Goal: Information Seeking & Learning: Learn about a topic

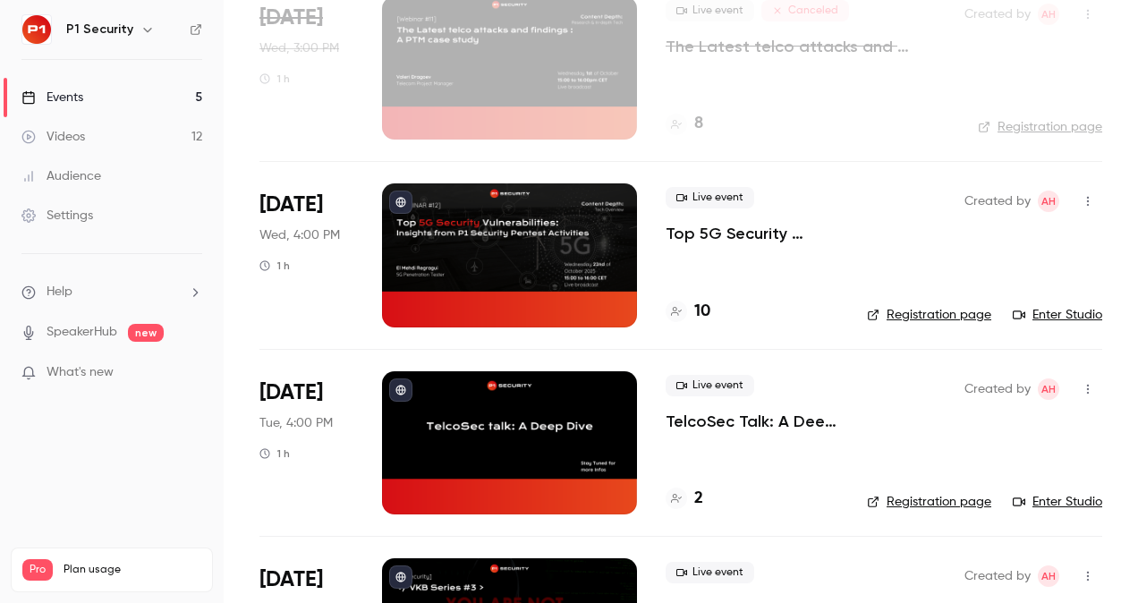
scroll to position [224, 0]
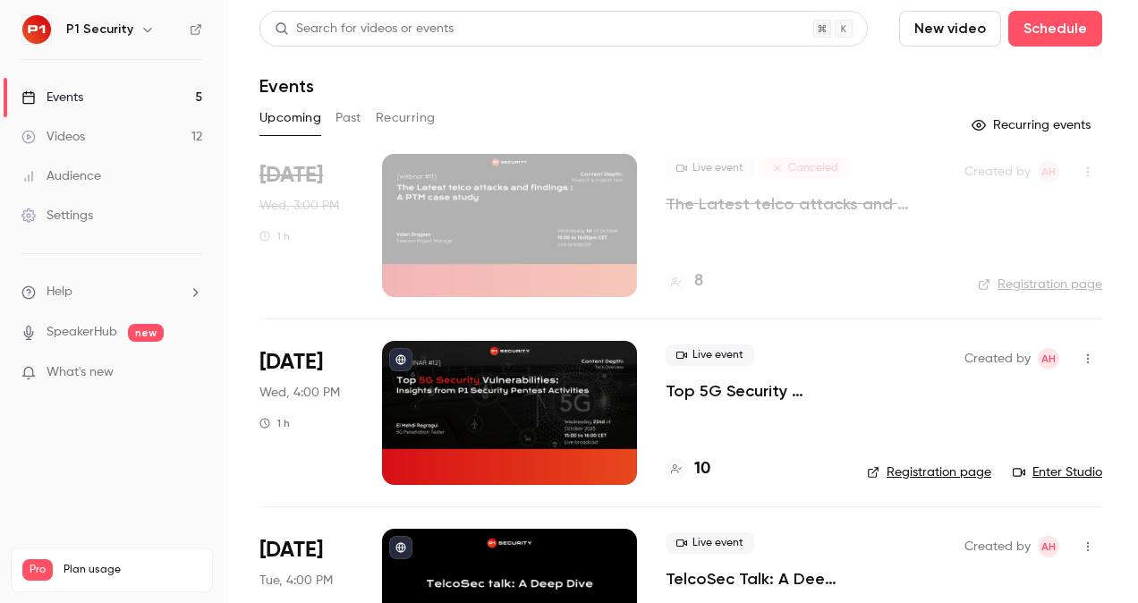
click at [712, 382] on p "Top 5G Security Vulnerabilities: Insights from P1 Security Pentest Activities" at bounding box center [752, 390] width 173 height 21
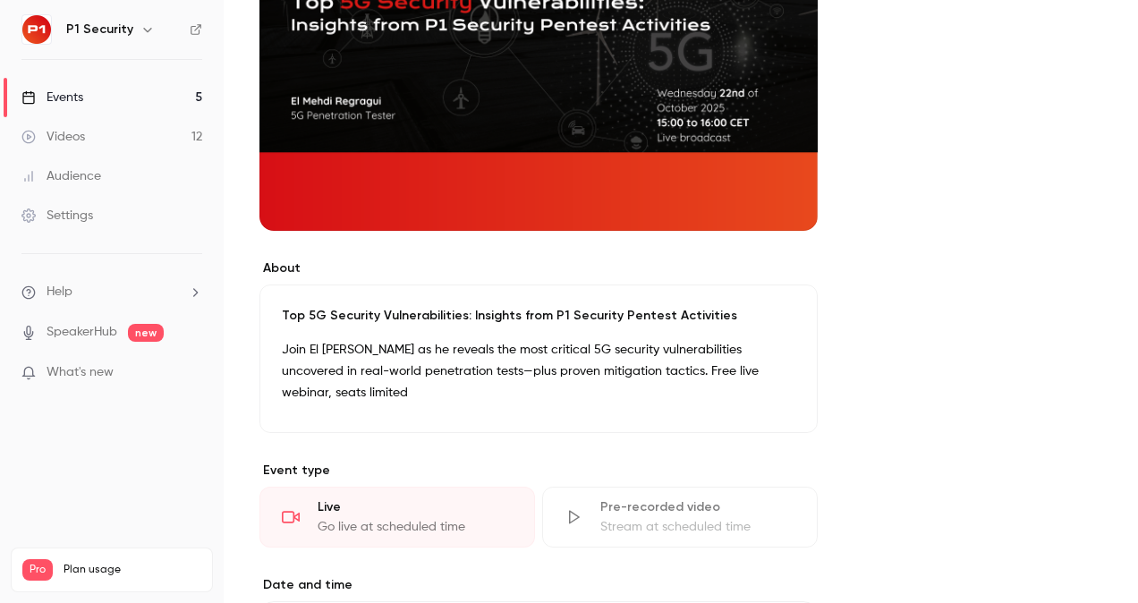
scroll to position [460, 0]
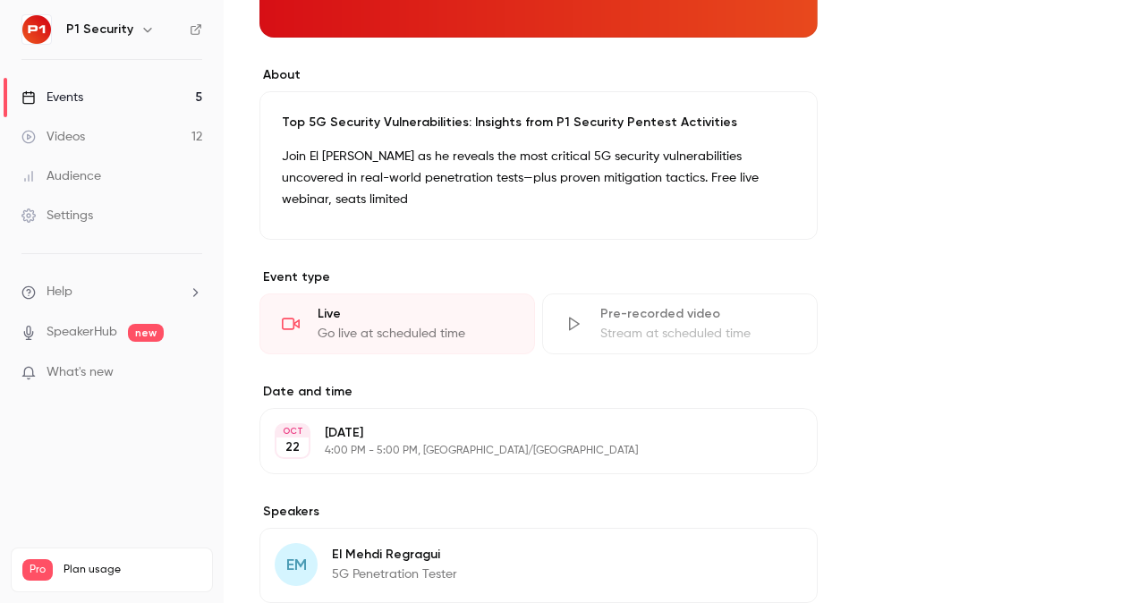
click at [621, 156] on p "Join El [PERSON_NAME] as he reveals the most critical 5G security vulnerabiliti…" at bounding box center [539, 178] width 514 height 64
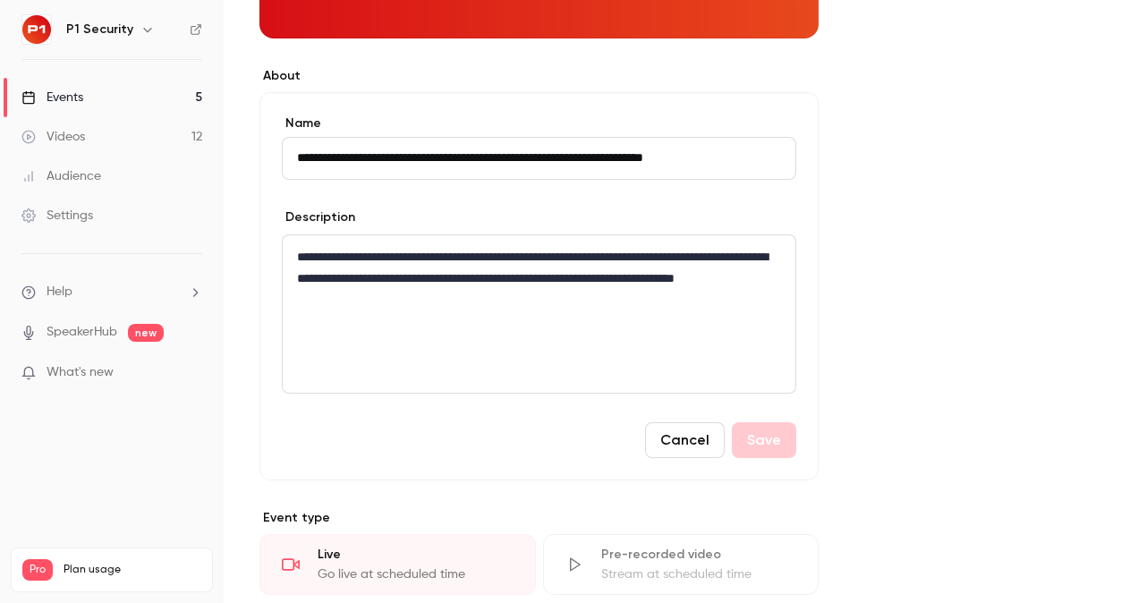
click at [457, 121] on label "Name" at bounding box center [539, 124] width 514 height 18
click at [457, 137] on input "**********" at bounding box center [539, 158] width 514 height 43
click at [668, 446] on button "Cancel" at bounding box center [685, 440] width 80 height 36
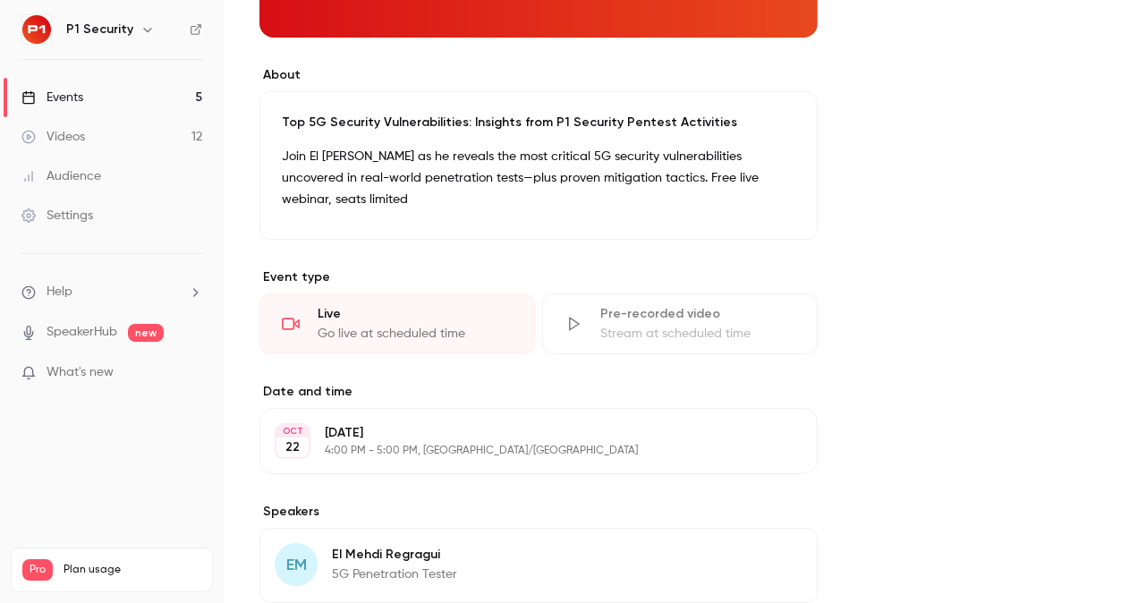
click at [93, 102] on link "Events 5" at bounding box center [112, 97] width 224 height 39
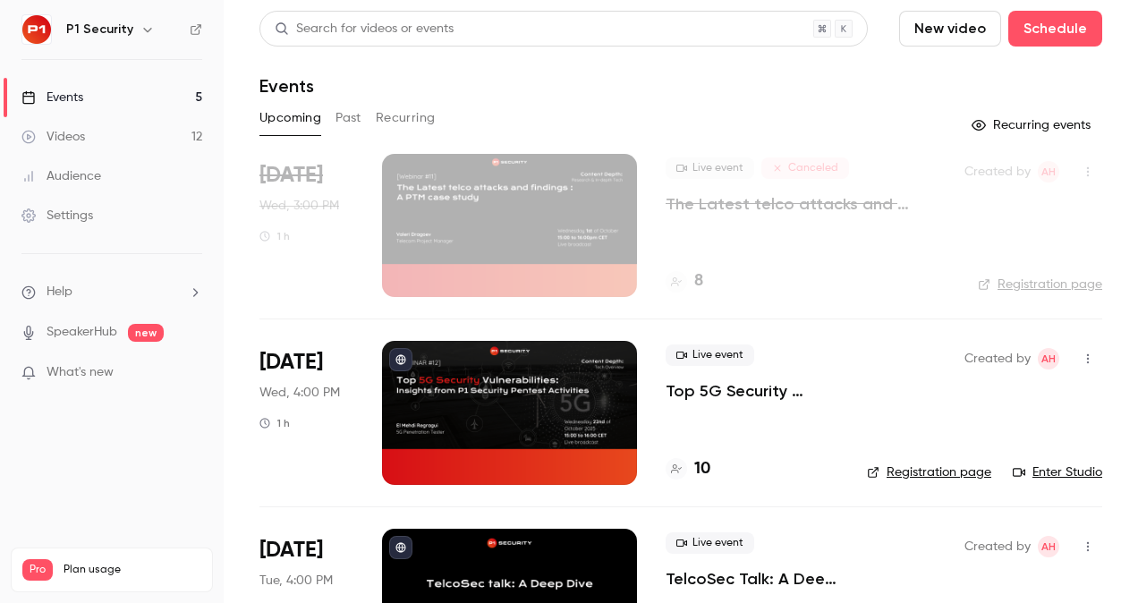
click at [731, 395] on p "Top 5G Security Vulnerabilities: Insights from P1 Security Pentest Activities" at bounding box center [752, 390] width 173 height 21
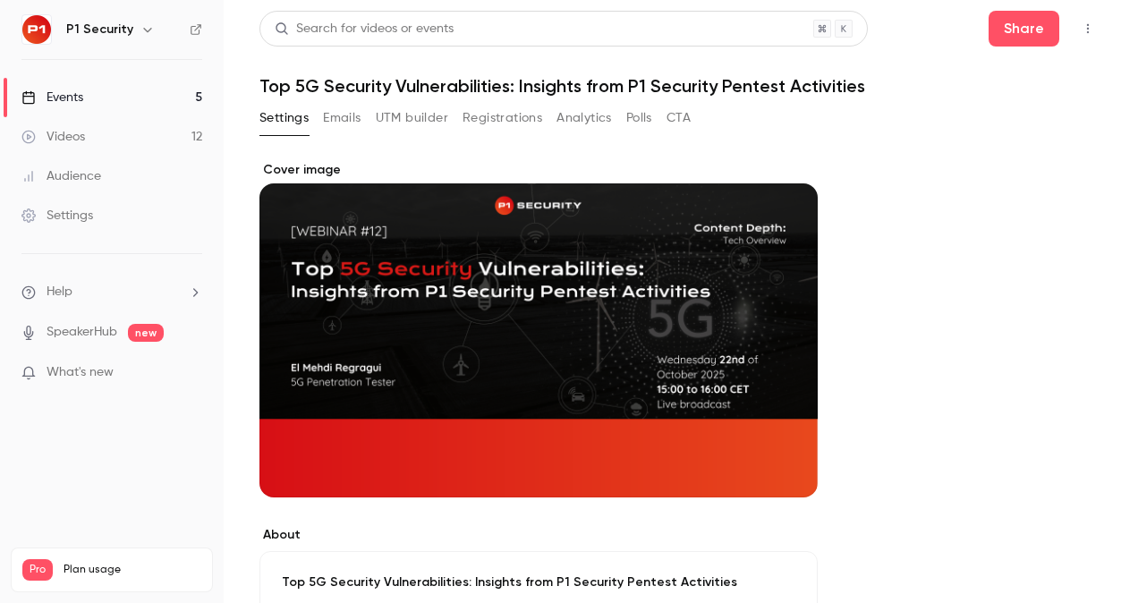
click at [338, 124] on button "Emails" at bounding box center [342, 118] width 38 height 29
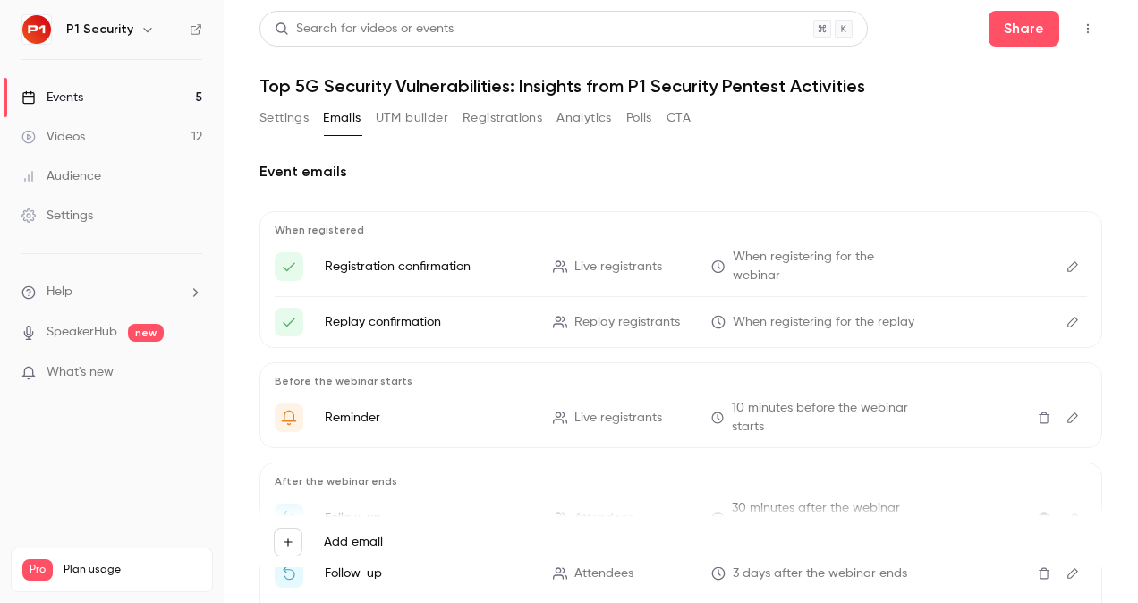
click at [297, 123] on button "Settings" at bounding box center [283, 118] width 49 height 29
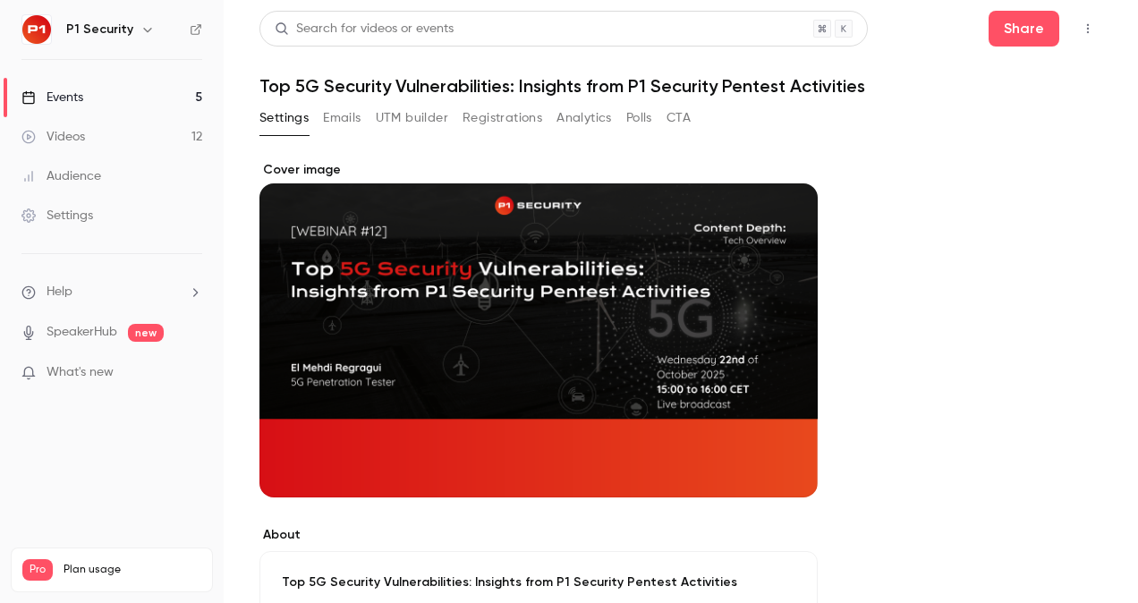
click at [152, 140] on link "Videos 12" at bounding box center [112, 136] width 224 height 39
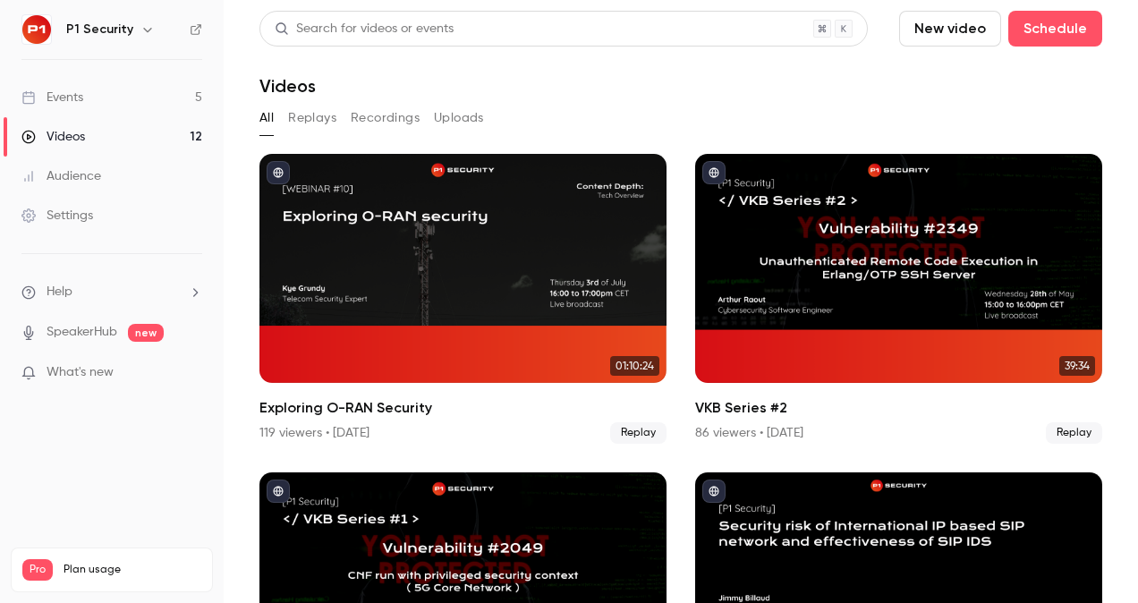
click at [132, 83] on link "Events 5" at bounding box center [112, 97] width 224 height 39
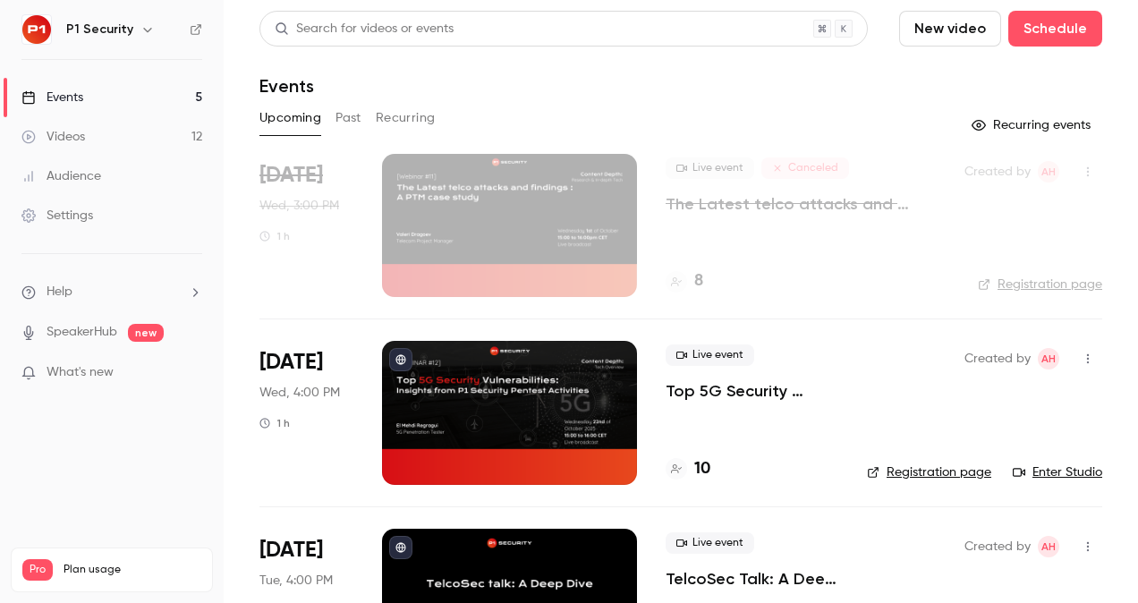
click at [358, 113] on button "Past" at bounding box center [348, 118] width 26 height 29
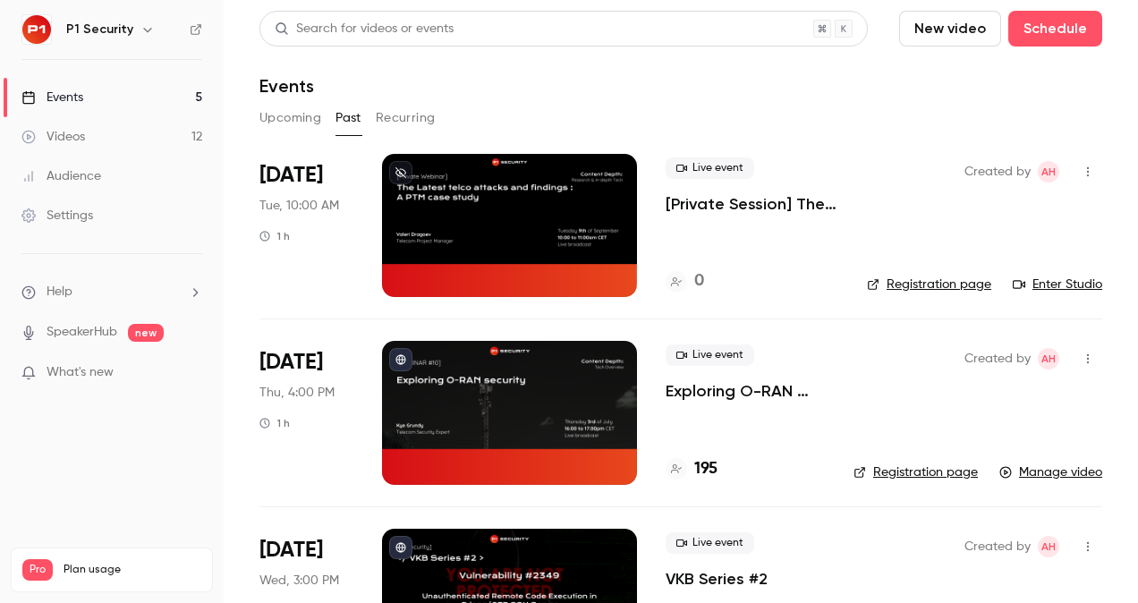
click at [404, 118] on button "Recurring" at bounding box center [406, 118] width 60 height 29
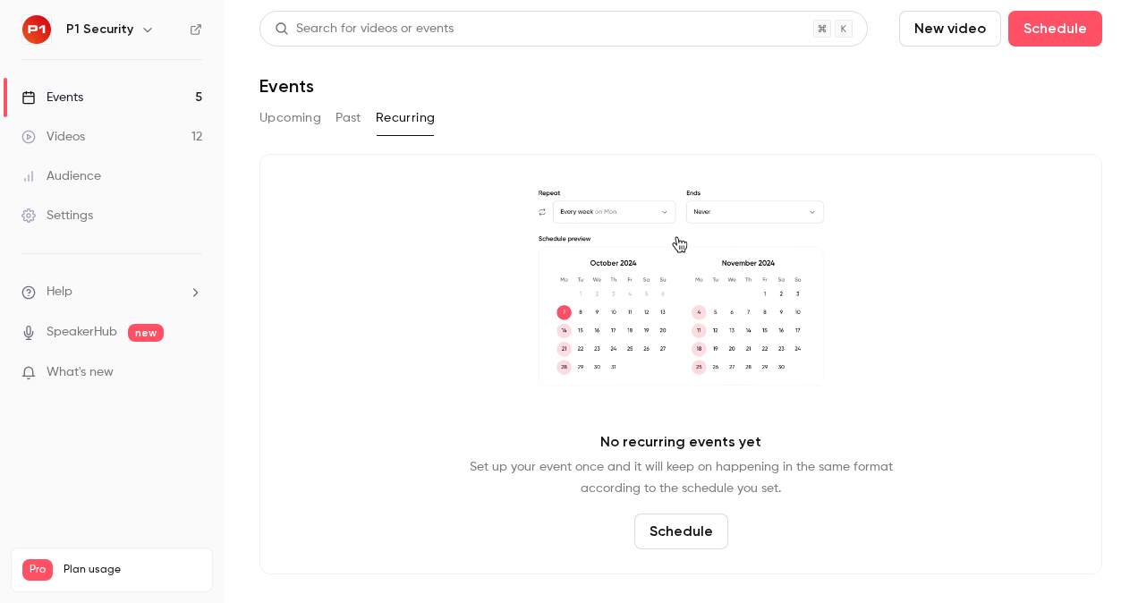
click at [300, 123] on button "Upcoming" at bounding box center [290, 118] width 62 height 29
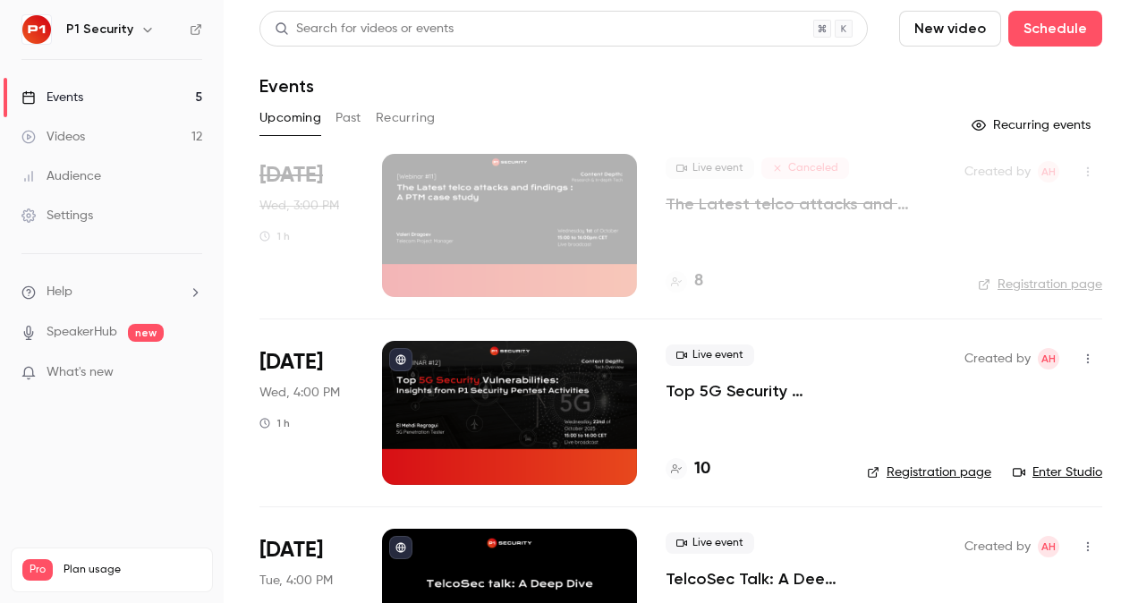
click at [350, 112] on button "Past" at bounding box center [348, 118] width 26 height 29
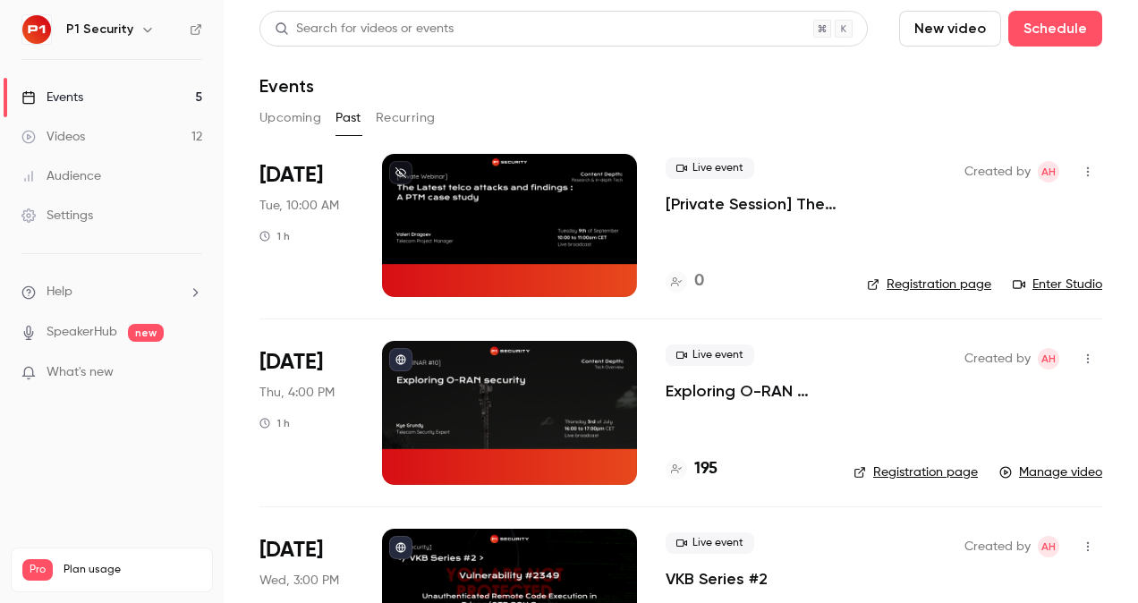
click at [285, 126] on button "Upcoming" at bounding box center [290, 118] width 62 height 29
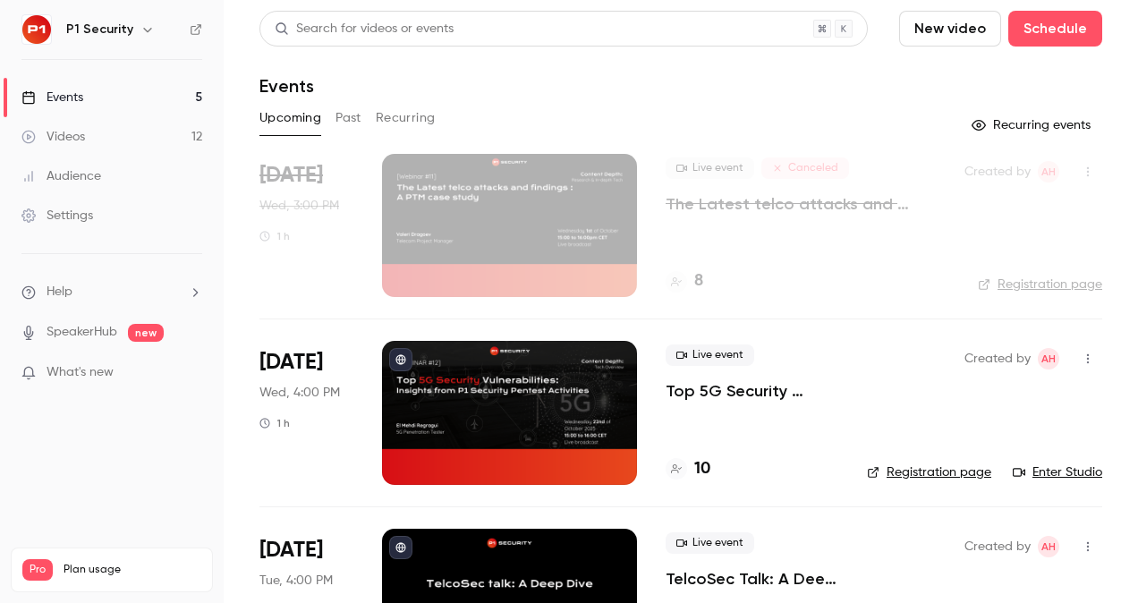
click at [743, 211] on p "The Latest telco attacks and findings : A PTM case study" at bounding box center [801, 203] width 270 height 21
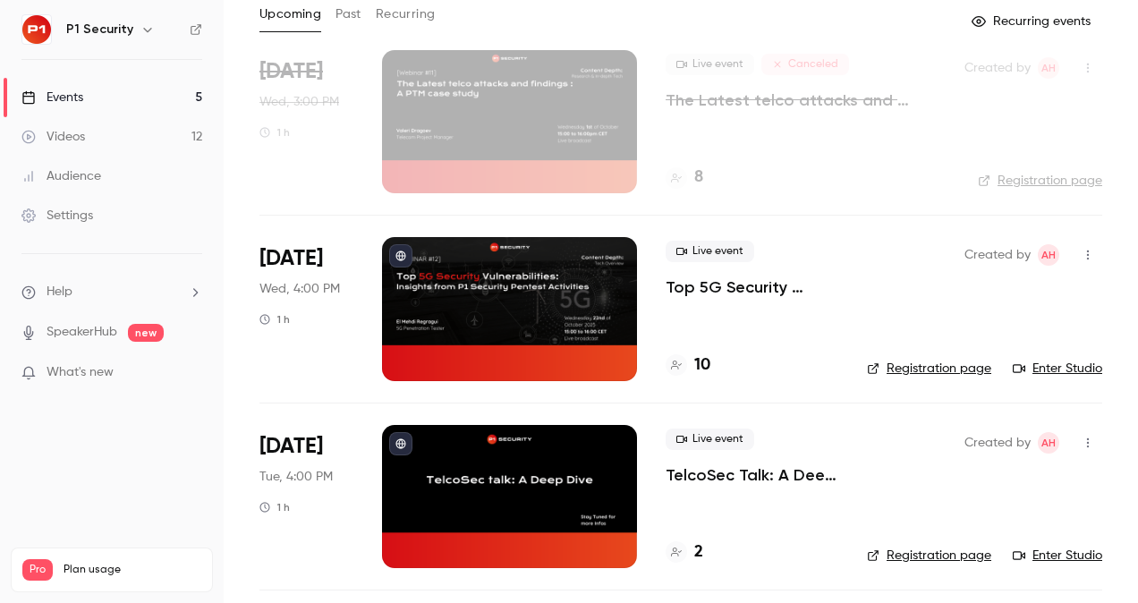
click at [723, 292] on p "Top 5G Security Vulnerabilities: Insights from P1 Security Pentest Activities" at bounding box center [752, 286] width 173 height 21
